Goal: Navigation & Orientation: Find specific page/section

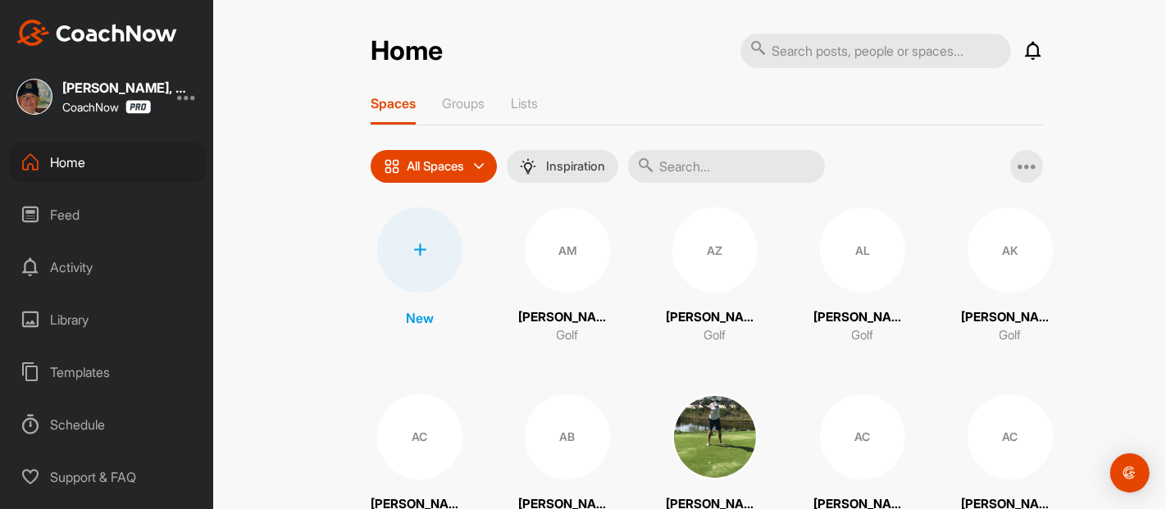
click at [283, 202] on div "Home Notifications Invitations [DATE] MM [PERSON_NAME] liked your image . 20 h …" at bounding box center [707, 254] width 918 height 509
click at [73, 268] on div "Activity" at bounding box center [107, 267] width 197 height 41
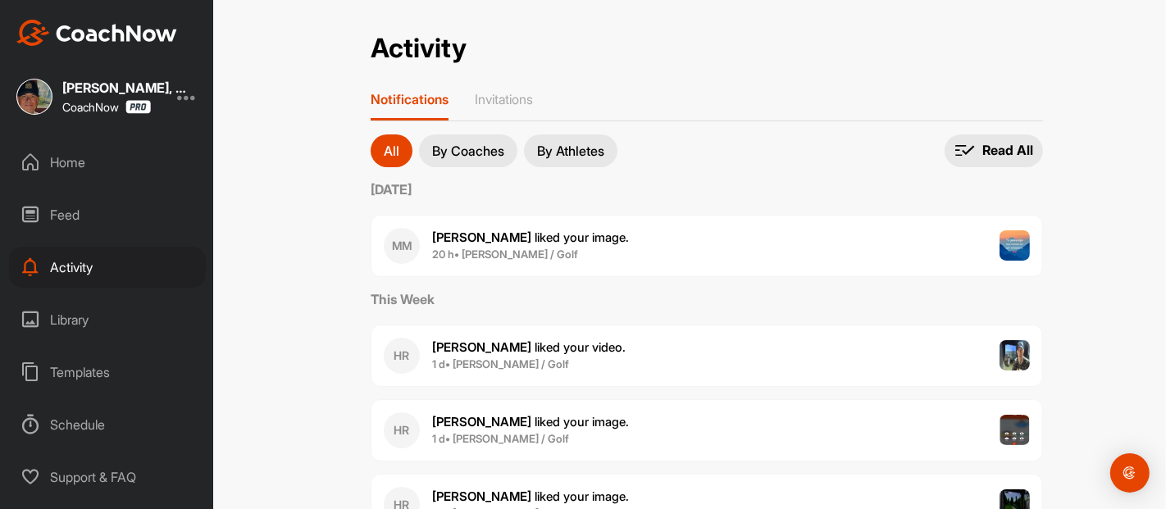
click at [304, 263] on div "Activity Activity Notifications Invitations All By Coaches By Athletes All noti…" at bounding box center [707, 254] width 918 height 509
click at [79, 162] on div "Home" at bounding box center [107, 162] width 197 height 41
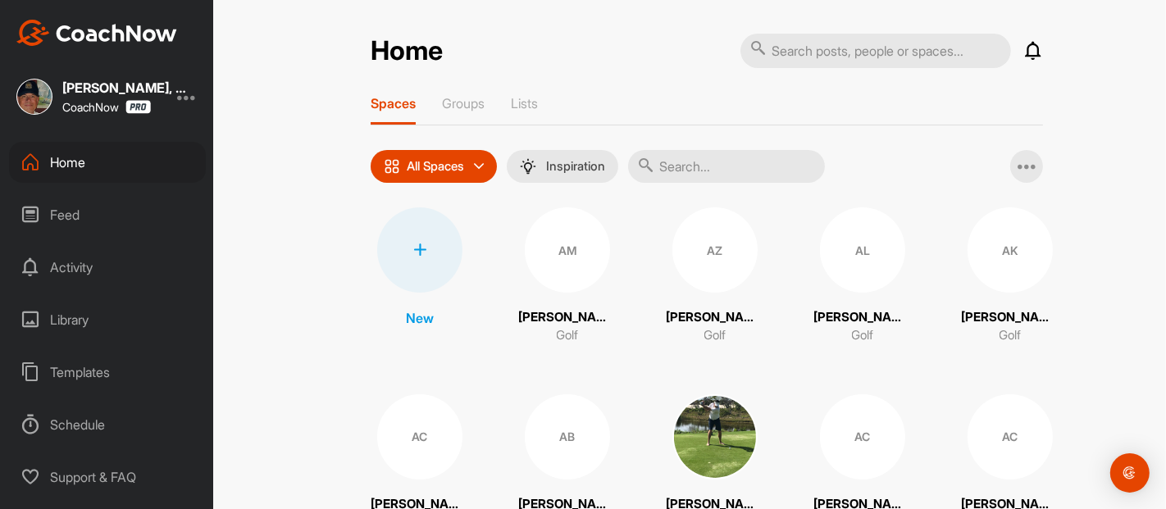
click at [321, 202] on div "Home Notifications Invitations [DATE] MM [PERSON_NAME] liked your image . 20 h …" at bounding box center [707, 254] width 918 height 509
click at [1086, 38] on div "Home Notifications Invitations [DATE] MM [PERSON_NAME] liked your image . 20 h …" at bounding box center [707, 254] width 918 height 509
